Goal: Check status: Check status

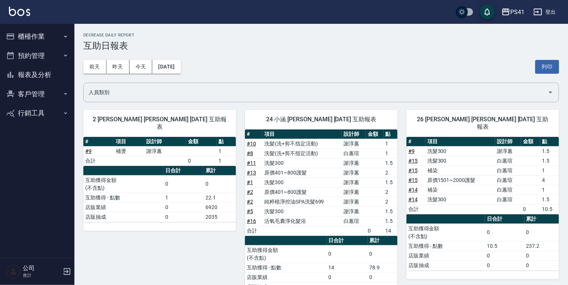
click at [43, 72] on button "報表及分析" at bounding box center [37, 74] width 68 height 19
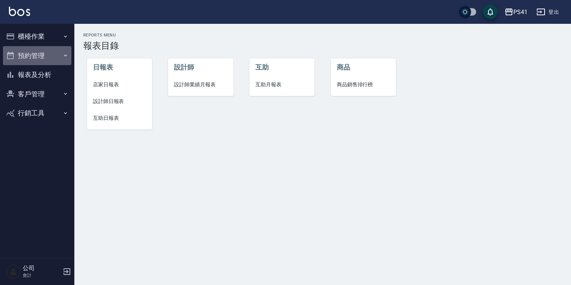
click at [46, 58] on button "預約管理" at bounding box center [37, 55] width 68 height 19
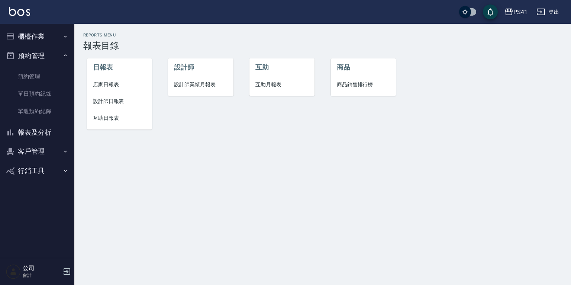
click at [61, 31] on button "櫃檯作業" at bounding box center [37, 36] width 68 height 19
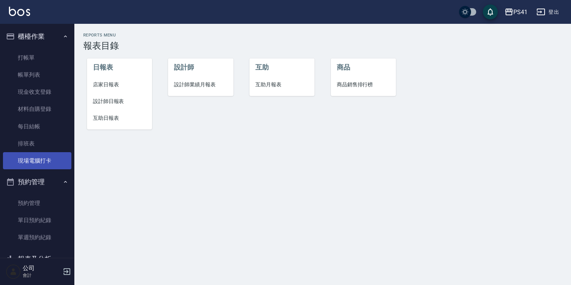
click at [43, 158] on link "現場電腦打卡" at bounding box center [37, 160] width 68 height 17
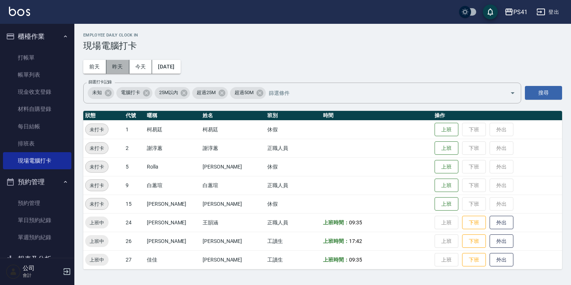
click at [120, 70] on button "昨天" at bounding box center [117, 67] width 23 height 14
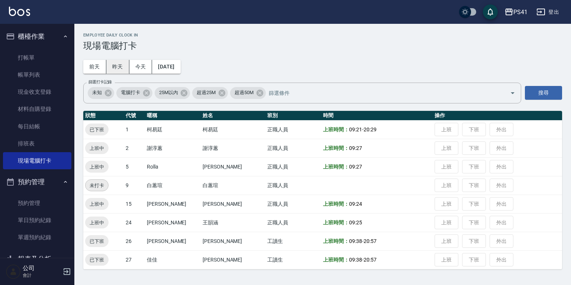
click at [120, 70] on button "昨天" at bounding box center [117, 67] width 23 height 14
click at [94, 68] on button "前天" at bounding box center [94, 67] width 23 height 14
click at [140, 67] on button "今天" at bounding box center [140, 67] width 23 height 14
